Goal: Task Accomplishment & Management: Complete application form

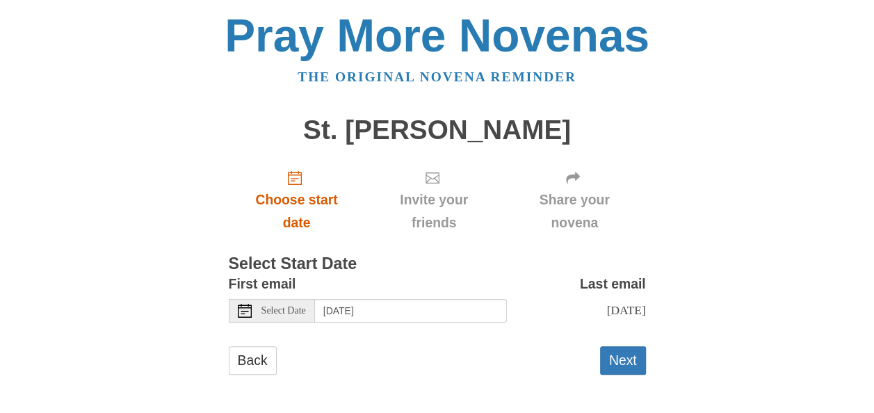
scroll to position [16, 0]
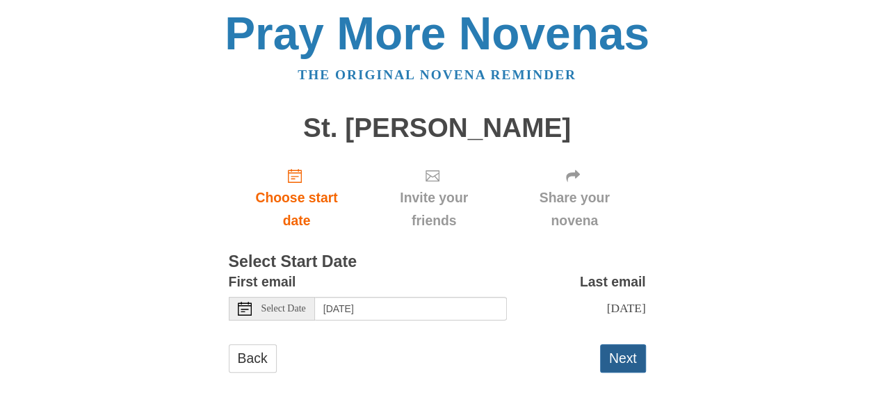
click at [626, 356] on button "Next" at bounding box center [623, 358] width 46 height 29
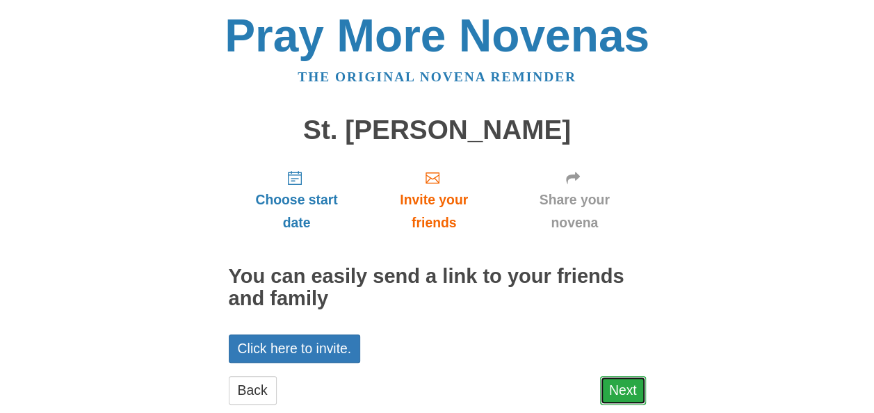
click at [622, 384] on link "Next" at bounding box center [623, 390] width 46 height 29
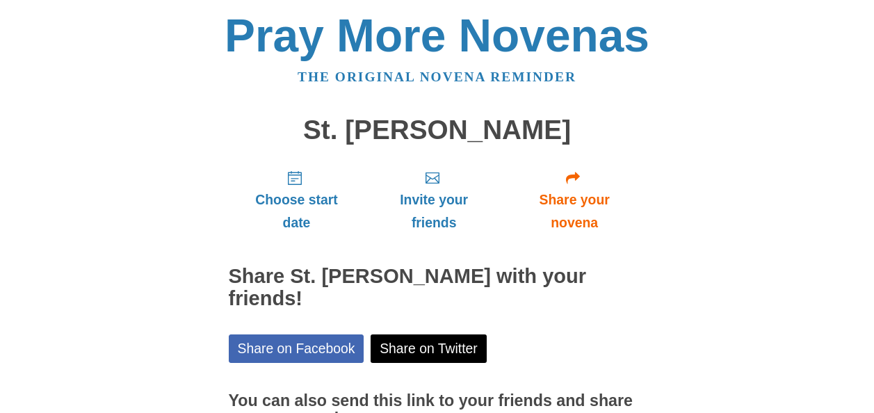
scroll to position [122, 0]
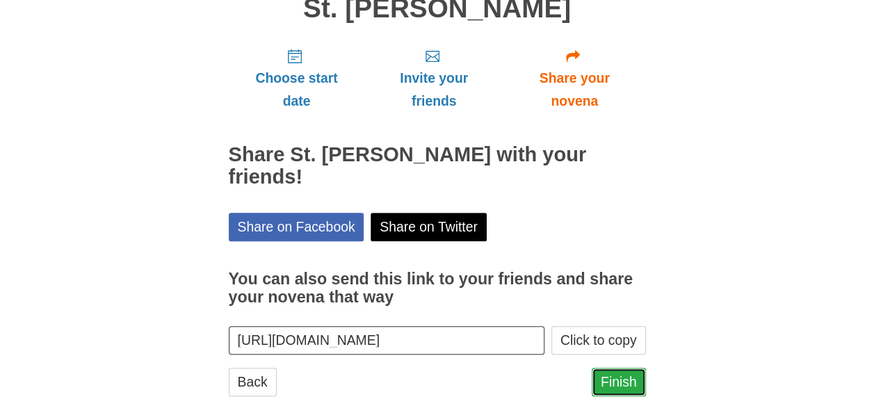
click at [623, 368] on link "Finish" at bounding box center [619, 382] width 54 height 29
